Goal: Transaction & Acquisition: Book appointment/travel/reservation

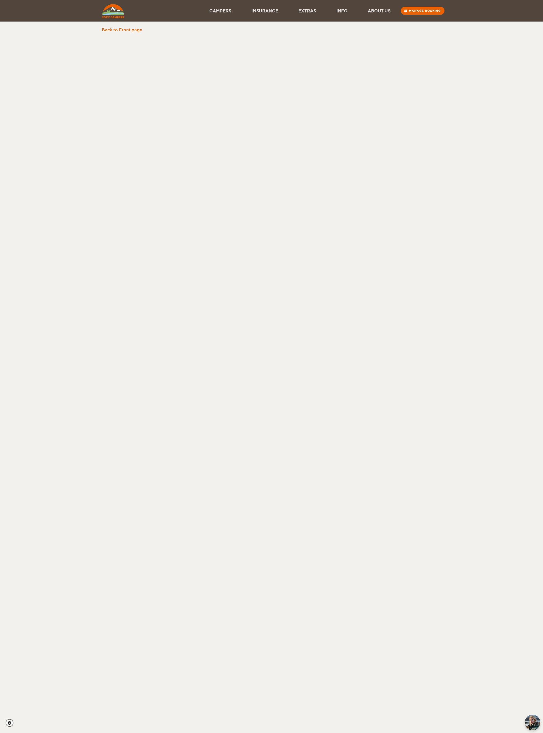
click at [126, 32] on link "Back to Front page" at bounding box center [122, 30] width 40 height 4
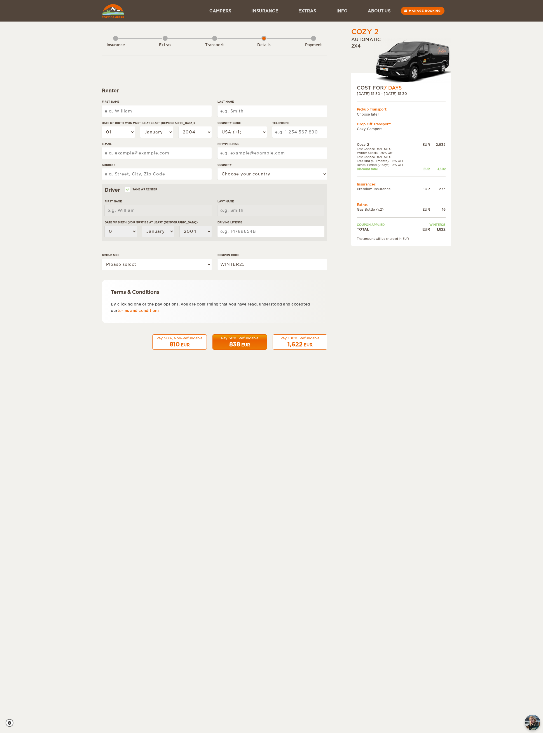
click at [117, 116] on input "First Name" at bounding box center [157, 110] width 110 height 11
type input "Laura"
click at [237, 107] on input "Last Name" at bounding box center [272, 110] width 110 height 11
type input "Laura"
type input "Bellamy"
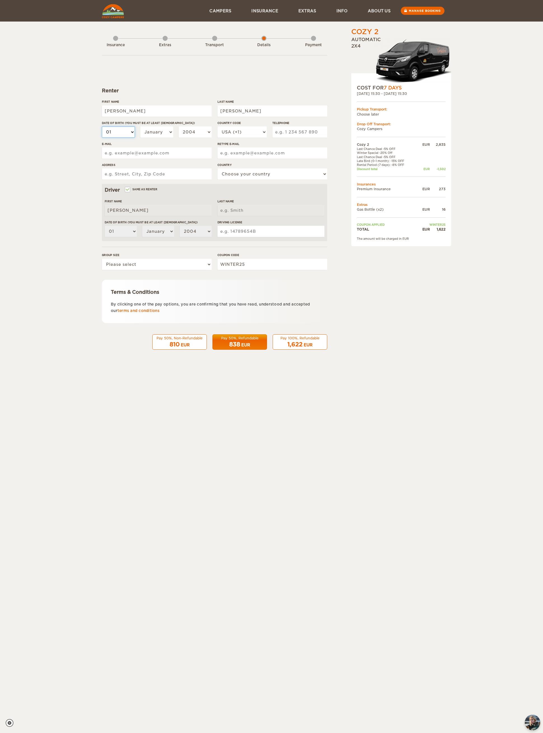
click at [119, 138] on select "01 02 03 04 05 06 07 08 09 10 11 12 13 14 15 16 17 18 19 20 21 22 23 24 25 26 2…" at bounding box center [118, 131] width 33 height 11
type input "Bellamy"
click at [118, 137] on select "01 02 03 04 05 06 07 08 09 10 11 12 13 14 15 16 17 18 19 20 21 22 23 24 25 26 2…" at bounding box center [118, 131] width 33 height 11
select select "18"
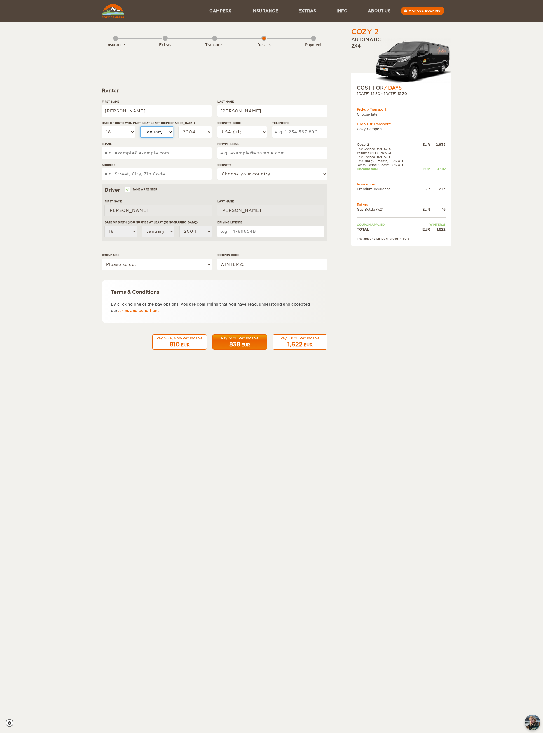
click at [150, 138] on select "January February March April May June July August September October November De…" at bounding box center [156, 131] width 33 height 11
select select "02"
click at [183, 135] on select "2004 2003 2002 2001 2000 1999 1998 1997 1996 1995 1994 1993 1992 1991 1990 1989…" at bounding box center [195, 131] width 33 height 11
click at [204, 137] on select "2004 2003 2002 2001 2000 1999 1998 1997 1996 1995 1994 1993 1992 1991 1990 1989…" at bounding box center [195, 131] width 33 height 11
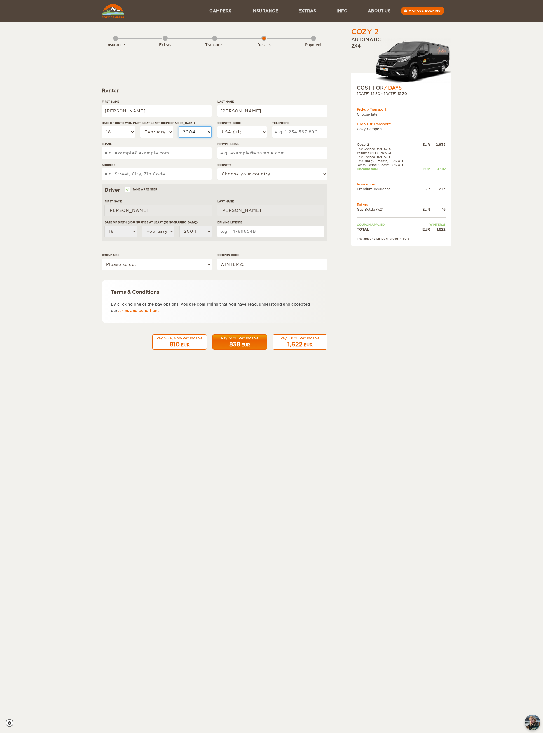
select select "1993"
click at [231, 132] on select "USA (+1) UK (+44) Germany (+49) Algeria (+213) Andorra (+376) Angola (+244) Ang…" at bounding box center [241, 131] width 49 height 11
select select "44"
click at [287, 136] on input "Telephone" at bounding box center [299, 131] width 55 height 11
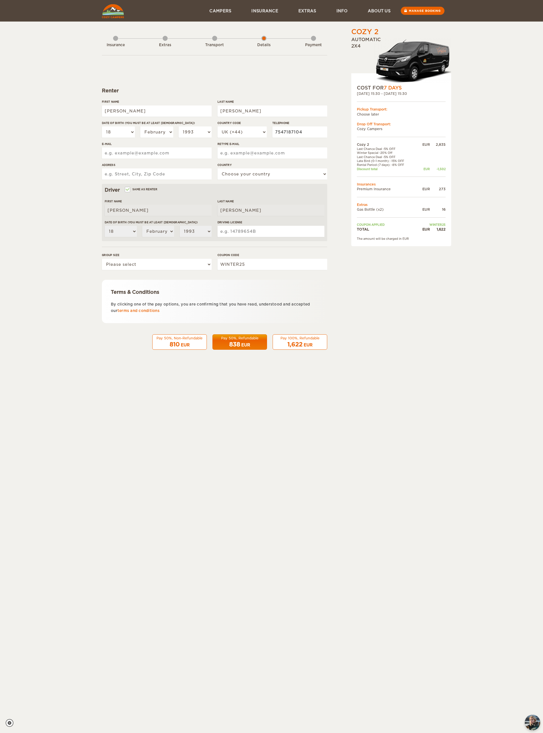
type input "7547187104"
click at [119, 159] on input "E-mail" at bounding box center [157, 152] width 110 height 11
type input "lauracharlotte1@gmail.com"
click at [233, 158] on input "Retype E-mail" at bounding box center [272, 152] width 110 height 11
type input "lauracharlotte1@gmail.com"
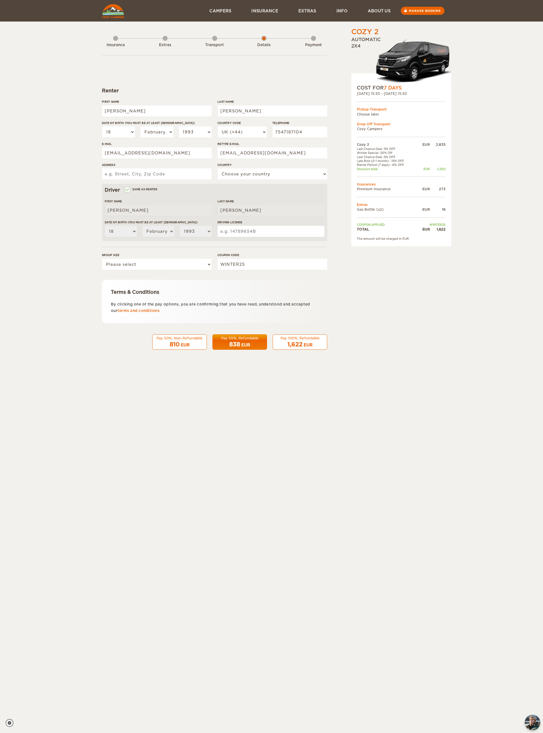
click at [119, 179] on input "Address" at bounding box center [157, 173] width 110 height 11
type input "Flat 19, Chrisp House, Maze Hill, London, SE10 9XQ"
click at [242, 176] on select "Choose your country United States United Kingdom Germany Afghanistan Albania Al…" at bounding box center [272, 173] width 110 height 11
select select "221"
click at [225, 237] on input "Driving License" at bounding box center [270, 231] width 107 height 11
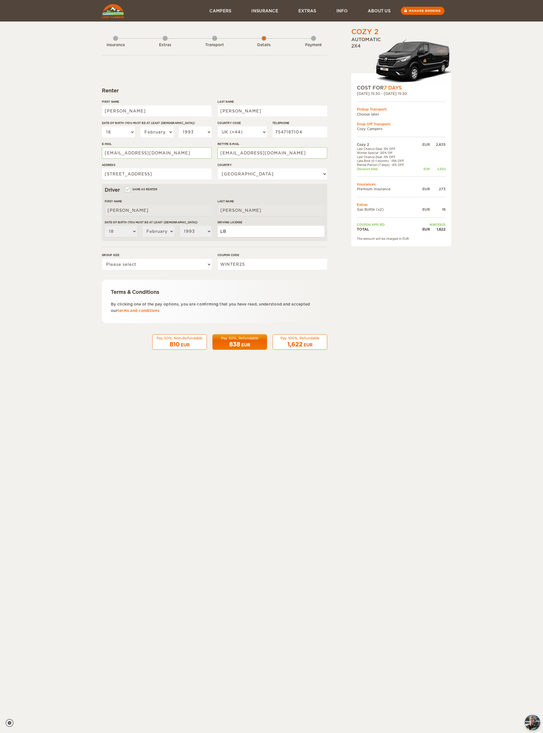
type input "L"
type input "BELLA952183LC9YF 27"
click at [119, 270] on select "Please select 1 2" at bounding box center [157, 264] width 110 height 11
select select "2"
click at [279, 349] on div "1,622 EUR" at bounding box center [299, 345] width 47 height 8
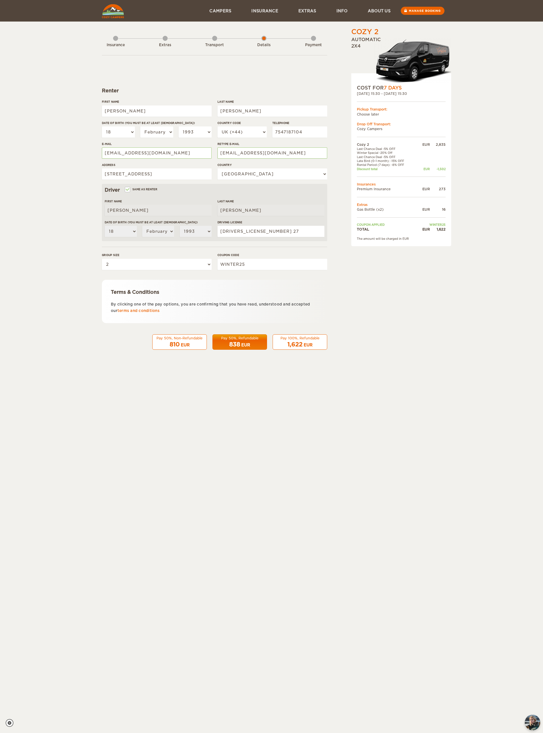
click at [291, 348] on span "1,622" at bounding box center [294, 344] width 15 height 7
click at [287, 341] on div "Pay 100%, Refundable" at bounding box center [299, 338] width 47 height 5
click at [285, 341] on div "Pay 100%, Refundable" at bounding box center [299, 338] width 47 height 5
click at [290, 341] on div "Pay 100%, Refundable" at bounding box center [299, 338] width 47 height 5
click at [181, 348] on div "EUR" at bounding box center [185, 345] width 9 height 6
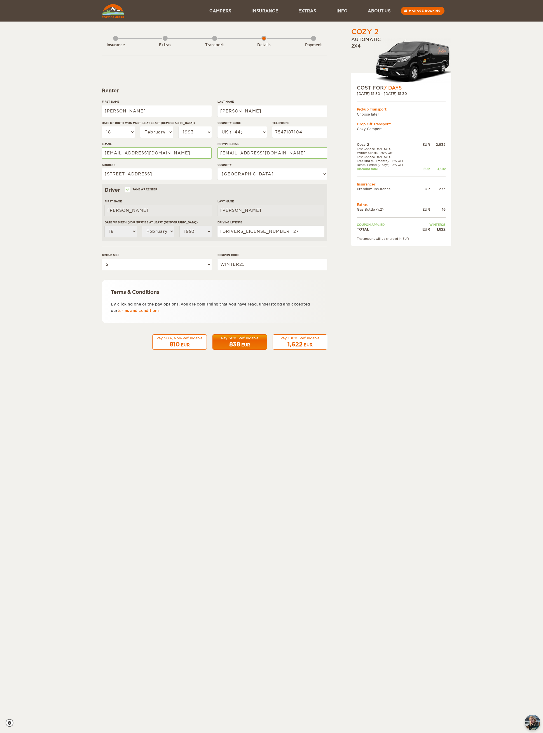
click at [292, 348] on span "1,622" at bounding box center [294, 344] width 15 height 7
click at [296, 341] on div "Pay 100%, Refundable" at bounding box center [299, 338] width 47 height 5
click at [290, 348] on span "1,622" at bounding box center [294, 344] width 15 height 7
click at [229, 348] on span "838" at bounding box center [234, 344] width 11 height 7
click at [181, 348] on div "EUR" at bounding box center [185, 345] width 9 height 6
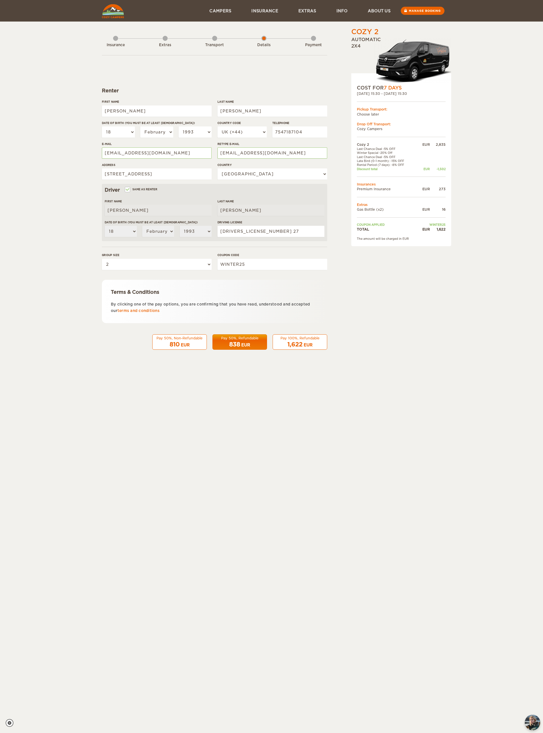
click at [229, 348] on span "838" at bounding box center [234, 344] width 11 height 7
click at [290, 348] on span "1,622" at bounding box center [294, 344] width 15 height 7
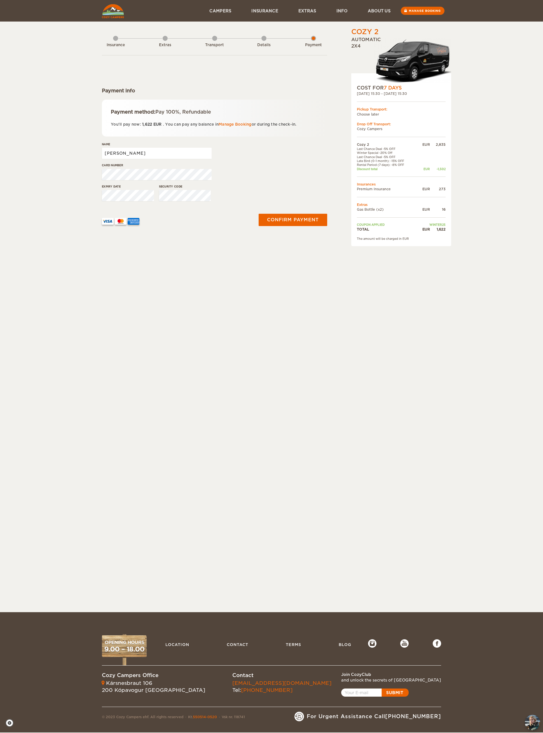
click at [130, 159] on input "[PERSON_NAME]" at bounding box center [157, 153] width 110 height 11
type input "Laura Bellamy"
click at [285, 226] on button "Confirm payment" at bounding box center [293, 220] width 69 height 12
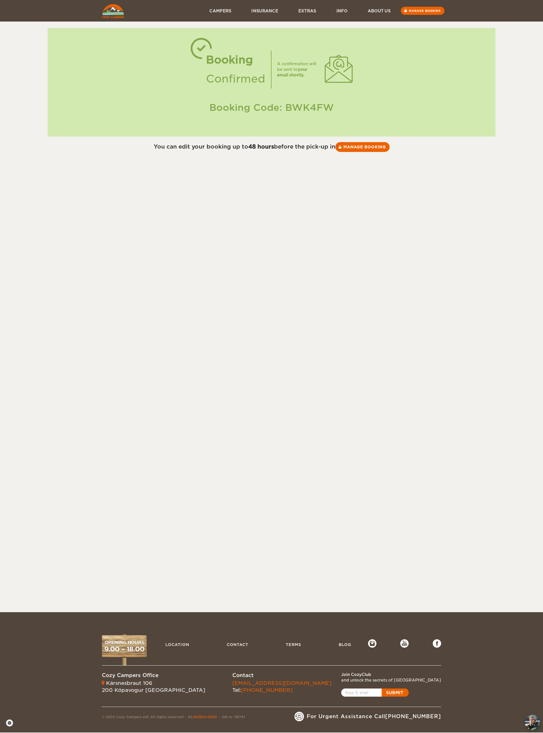
click at [354, 146] on link "Manage booking" at bounding box center [362, 147] width 54 height 10
